Goal: Task Accomplishment & Management: Use online tool/utility

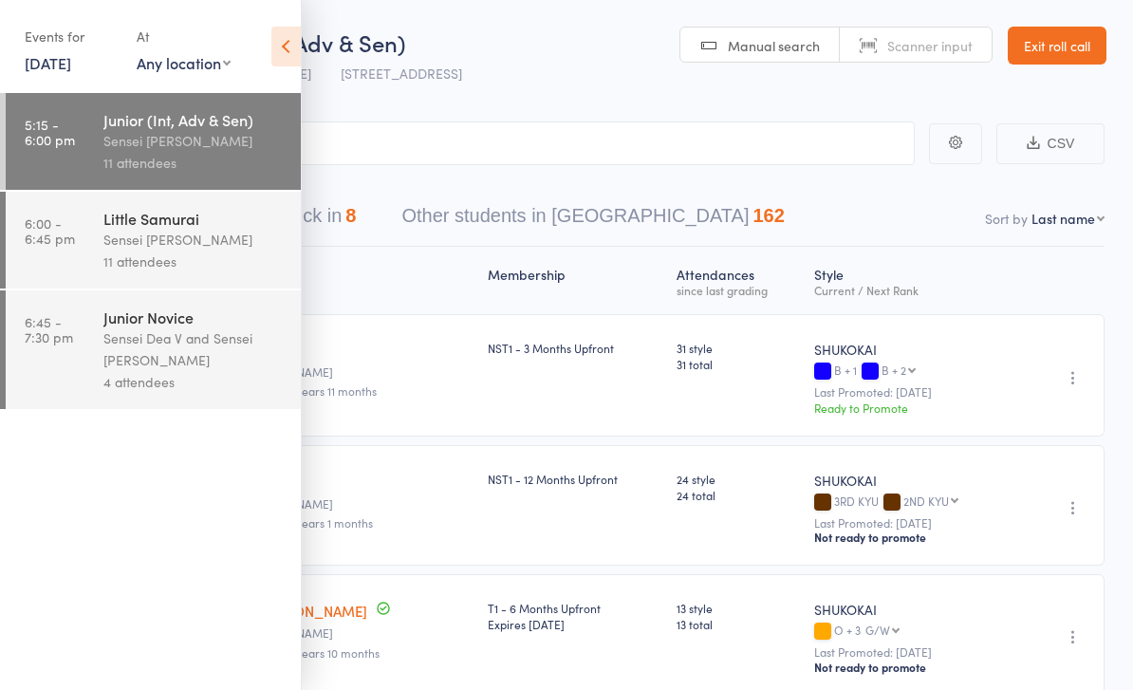
click at [26, 56] on link "[DATE]" at bounding box center [48, 62] width 47 height 21
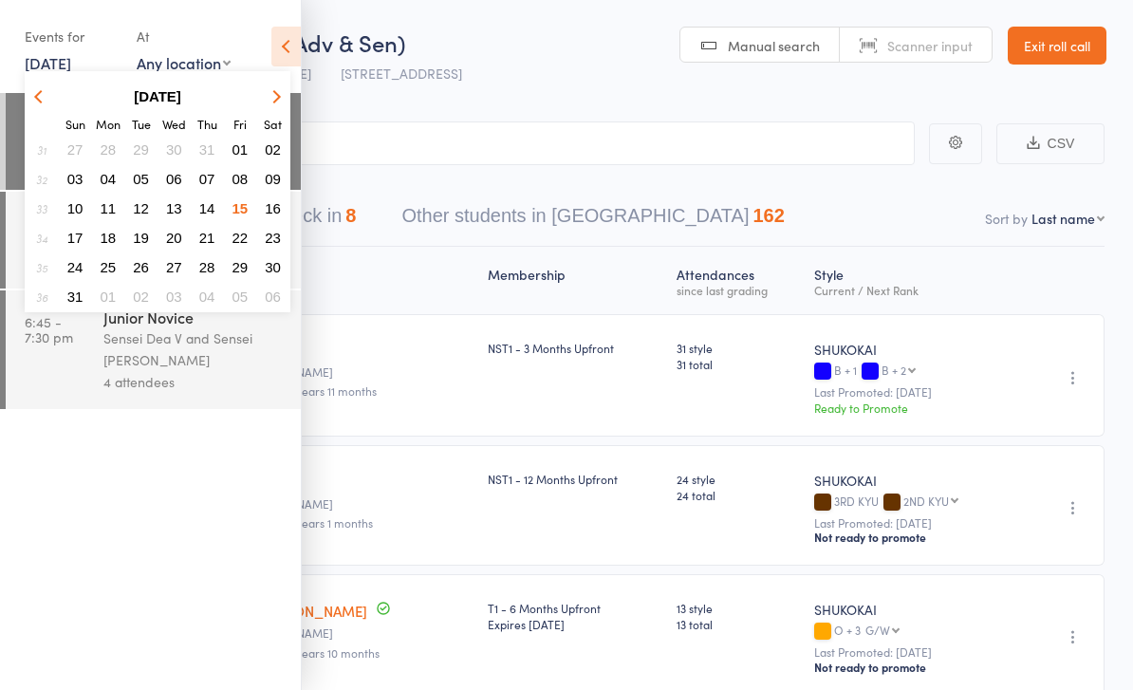
click at [264, 210] on button "16" at bounding box center [272, 209] width 29 height 26
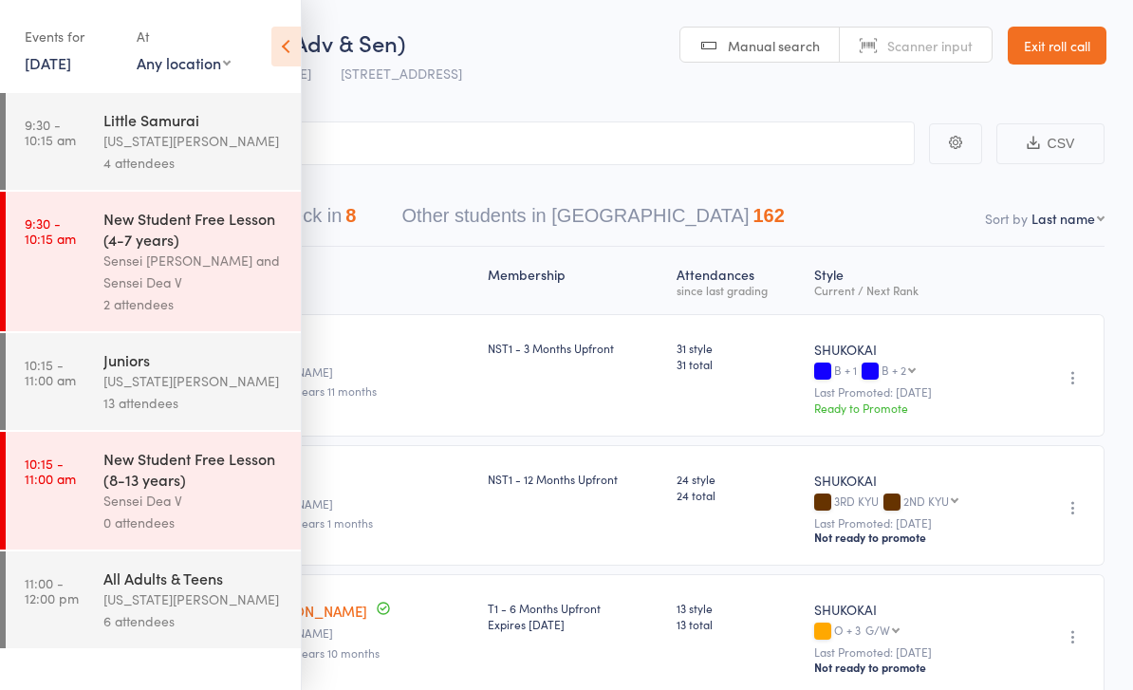
click at [73, 123] on time "9:30 - 10:15 am" at bounding box center [50, 132] width 51 height 30
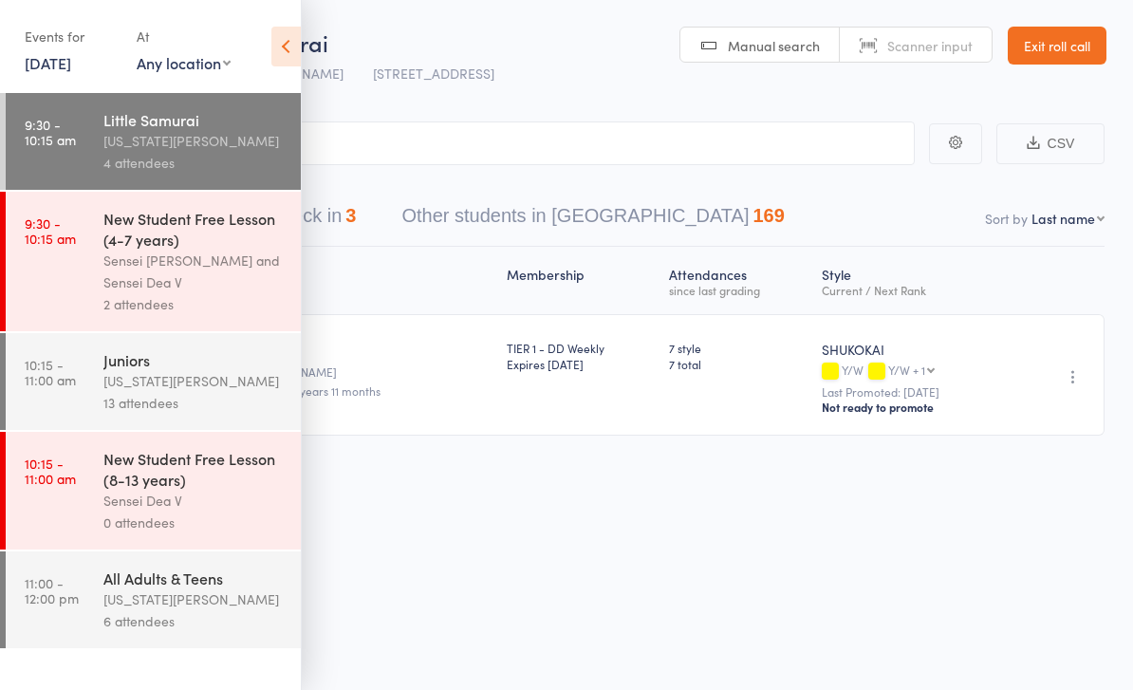
click at [296, 46] on icon at bounding box center [285, 47] width 29 height 40
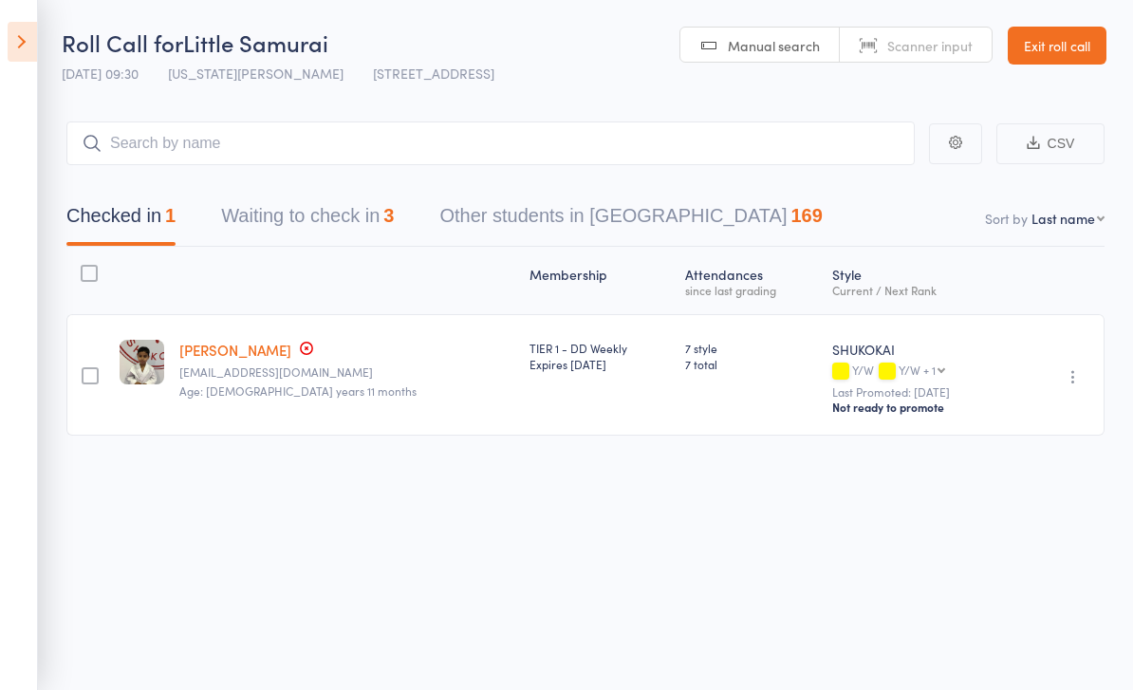
click at [248, 208] on button "Waiting to check in 3" at bounding box center [307, 221] width 173 height 50
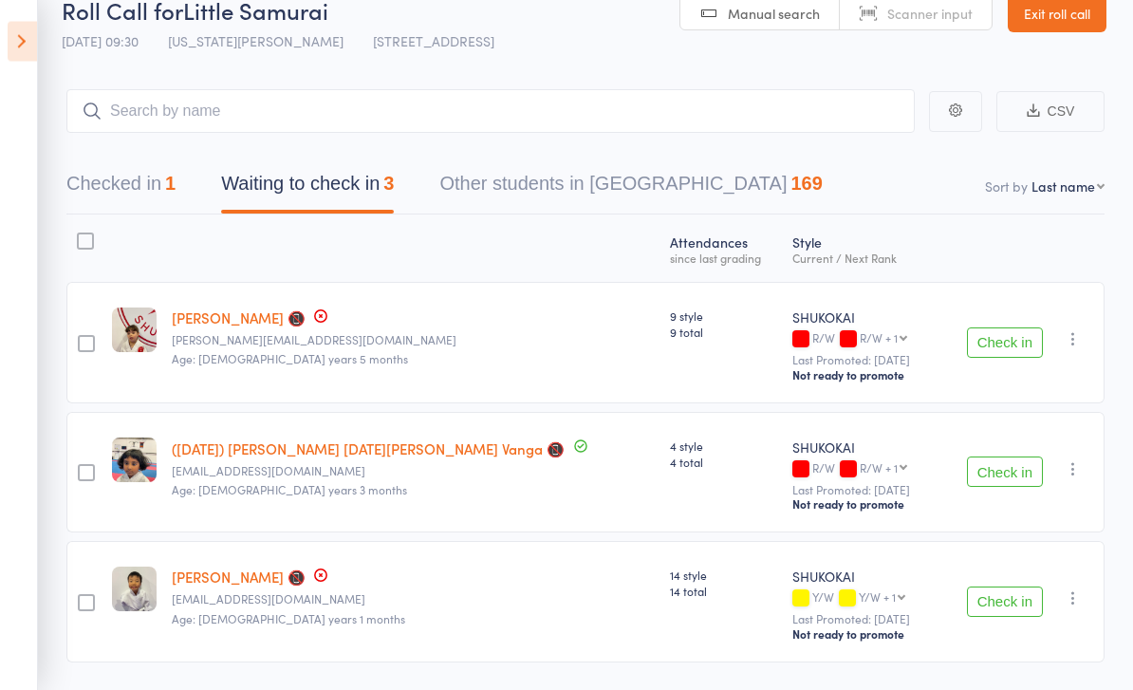
scroll to position [33, 0]
click at [101, 183] on button "Checked in 1" at bounding box center [120, 187] width 109 height 50
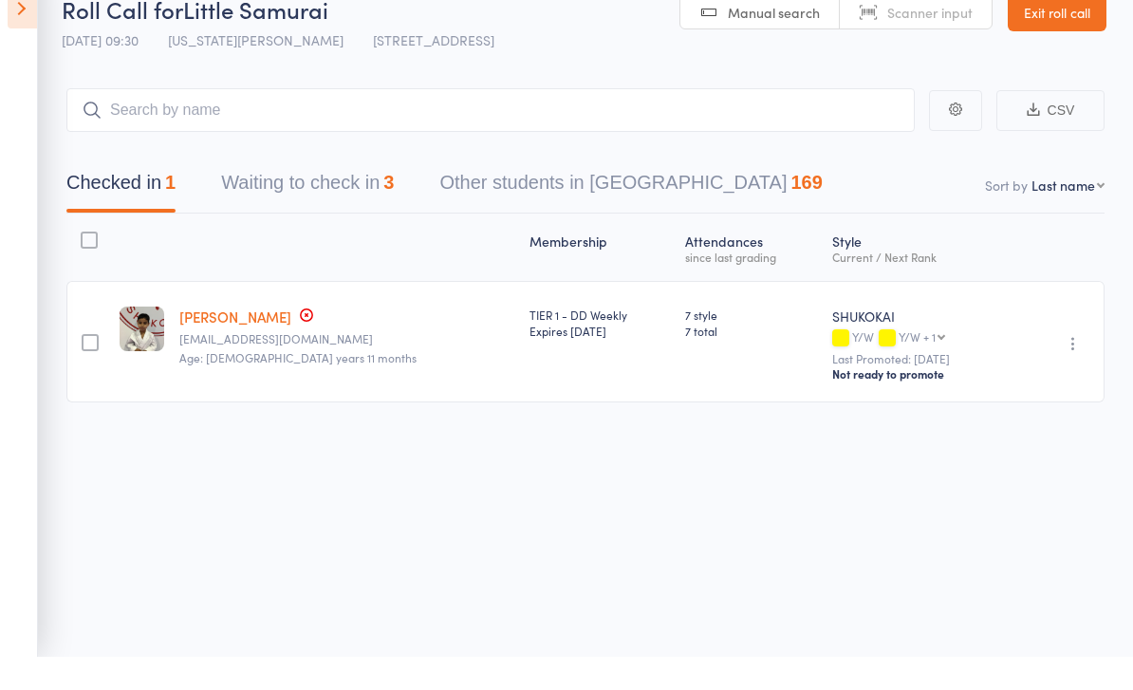
scroll to position [13, 0]
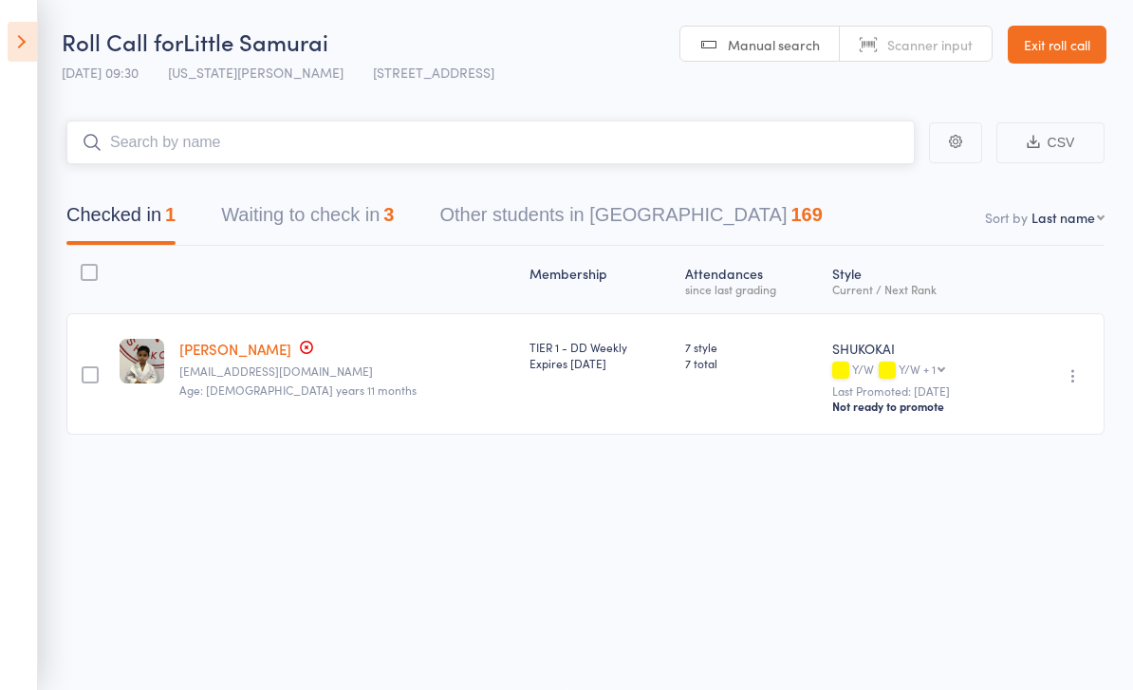
click at [133, 123] on input "search" at bounding box center [490, 143] width 849 height 44
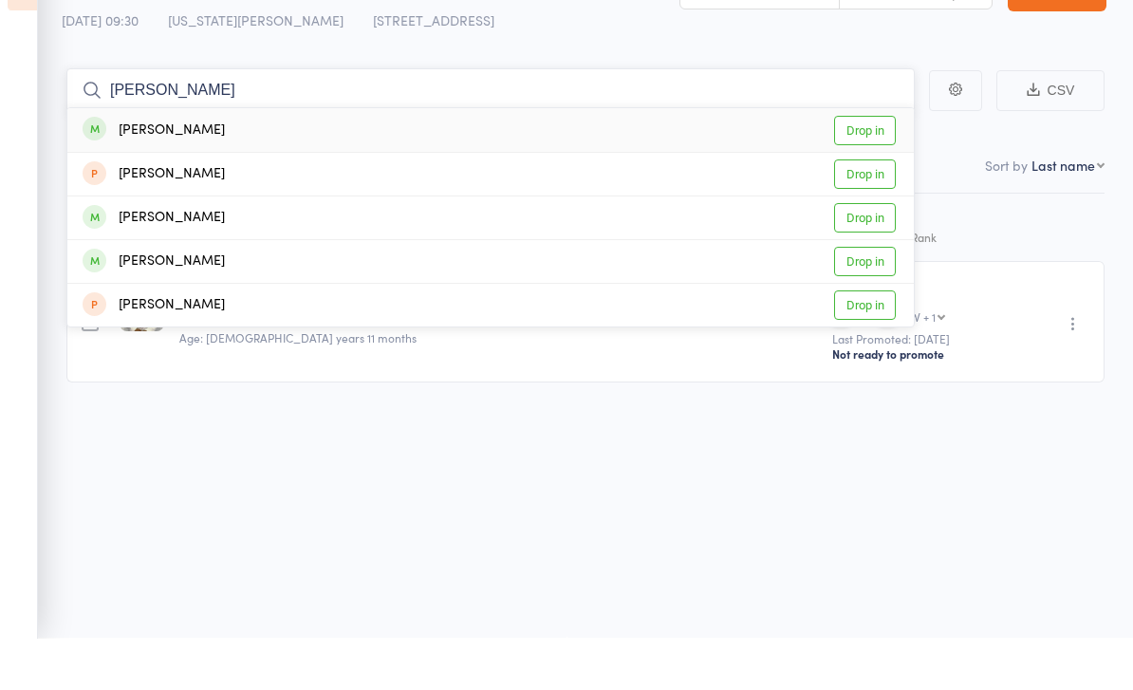
type input "[PERSON_NAME]"
click at [879, 299] on link "Drop in" at bounding box center [865, 313] width 62 height 29
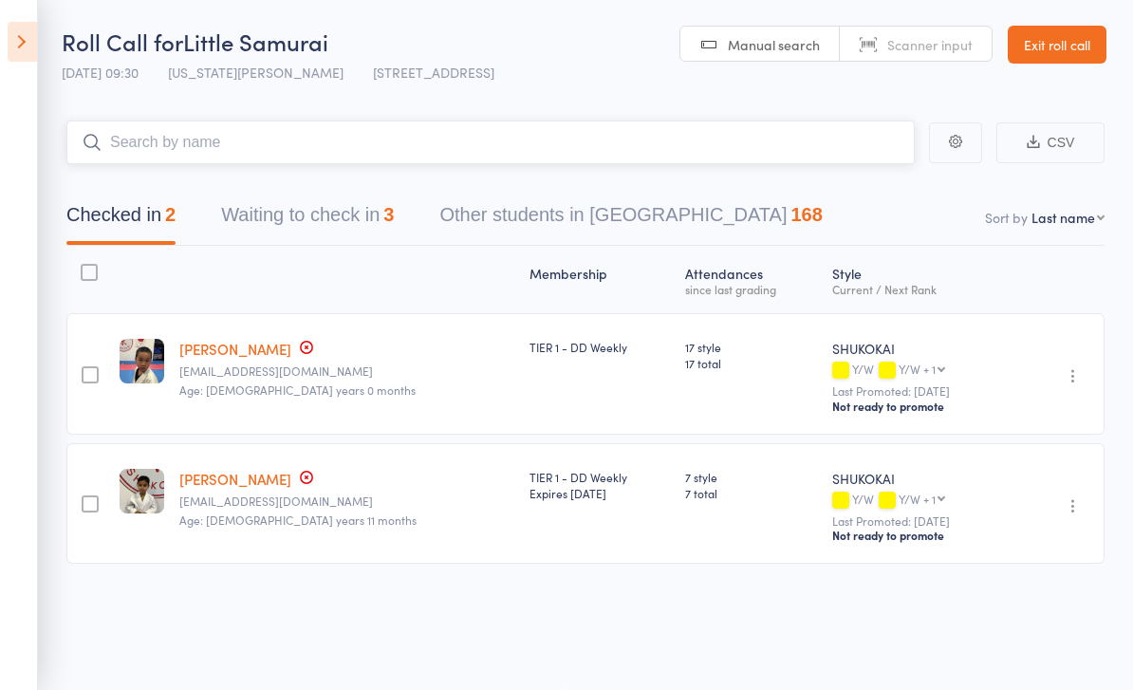
click at [269, 203] on button "Waiting to check in 3" at bounding box center [307, 220] width 173 height 50
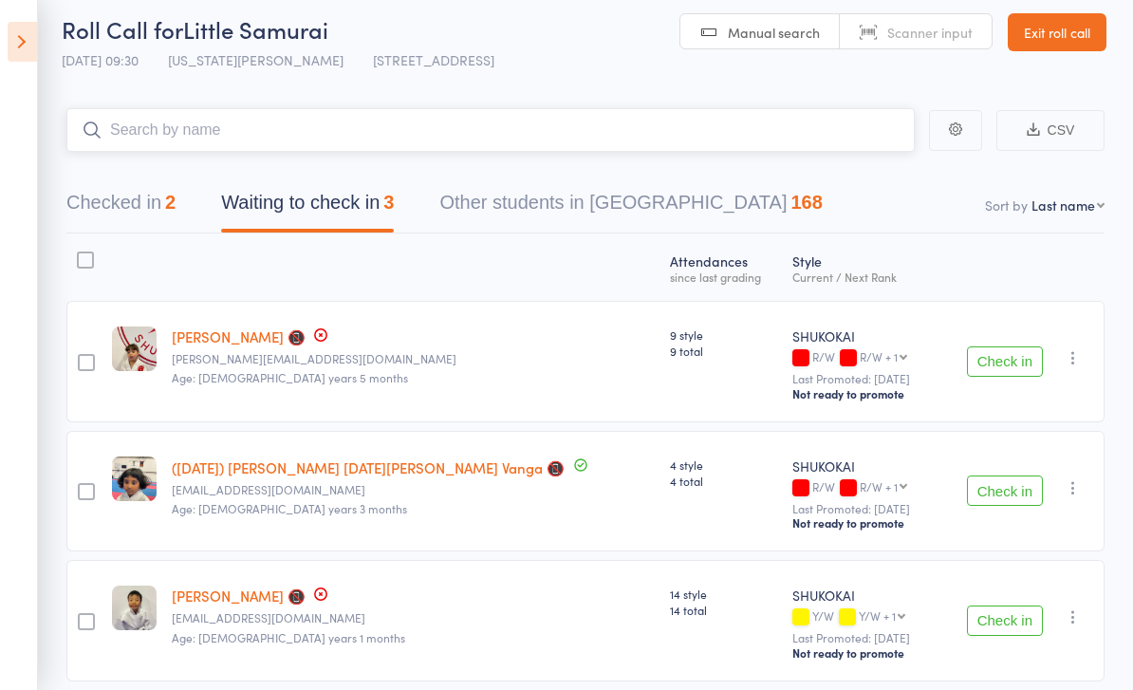
scroll to position [45, 0]
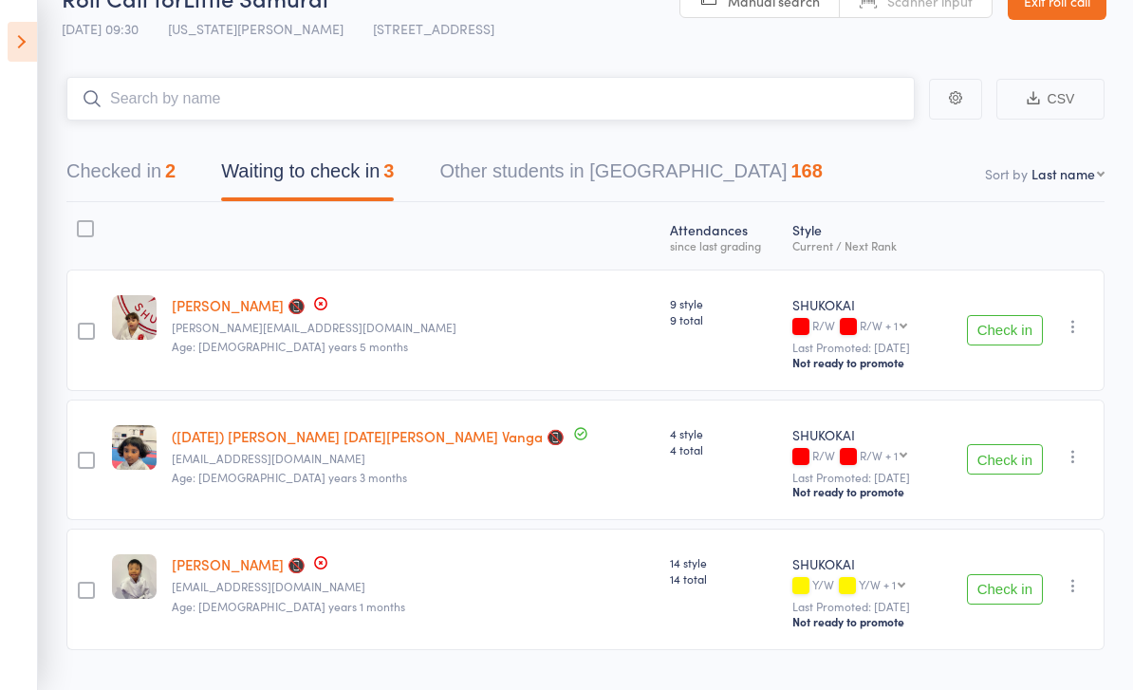
click at [134, 110] on input "search" at bounding box center [490, 99] width 849 height 44
type input "Rhitvik"
click at [868, 142] on link "Drop in" at bounding box center [865, 138] width 62 height 29
click at [84, 179] on button "Checked in 2" at bounding box center [120, 176] width 109 height 50
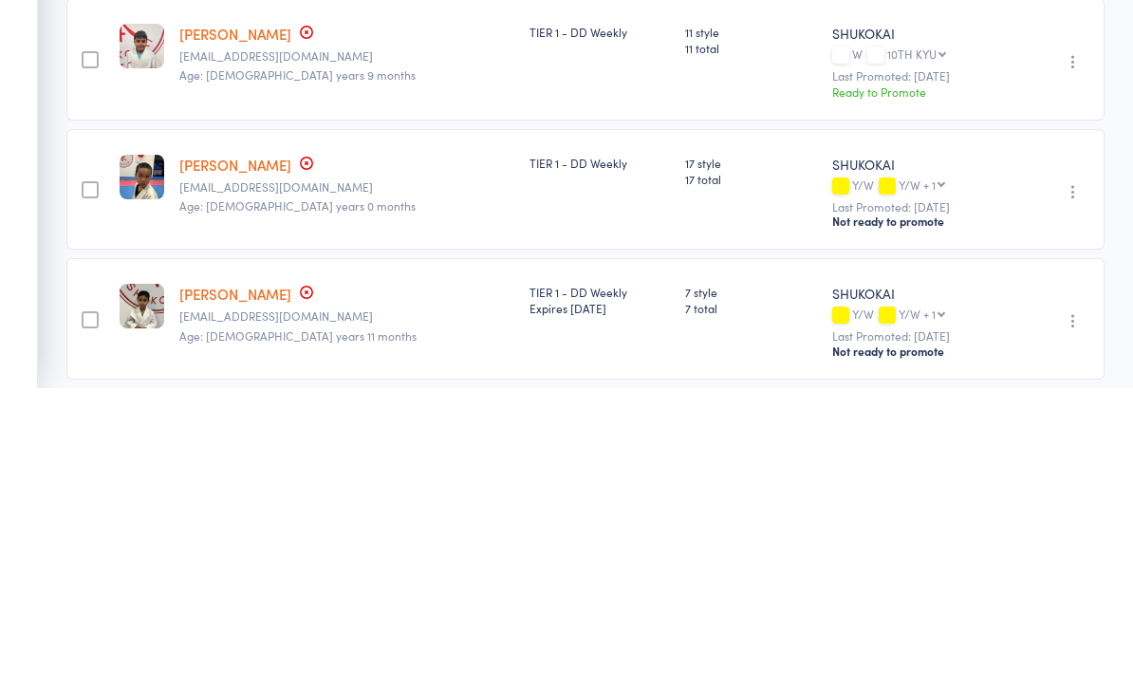
scroll to position [94, 0]
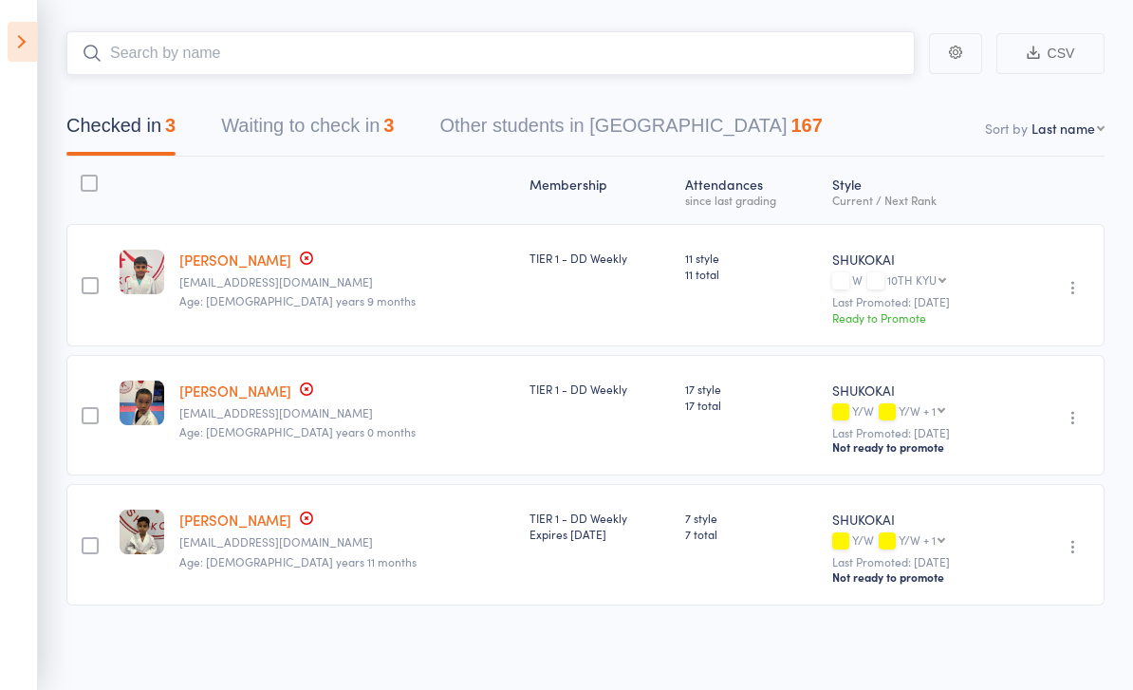
click at [129, 35] on input "search" at bounding box center [490, 53] width 849 height 44
type input "[PERSON_NAME]"
